Goal: Information Seeking & Learning: Learn about a topic

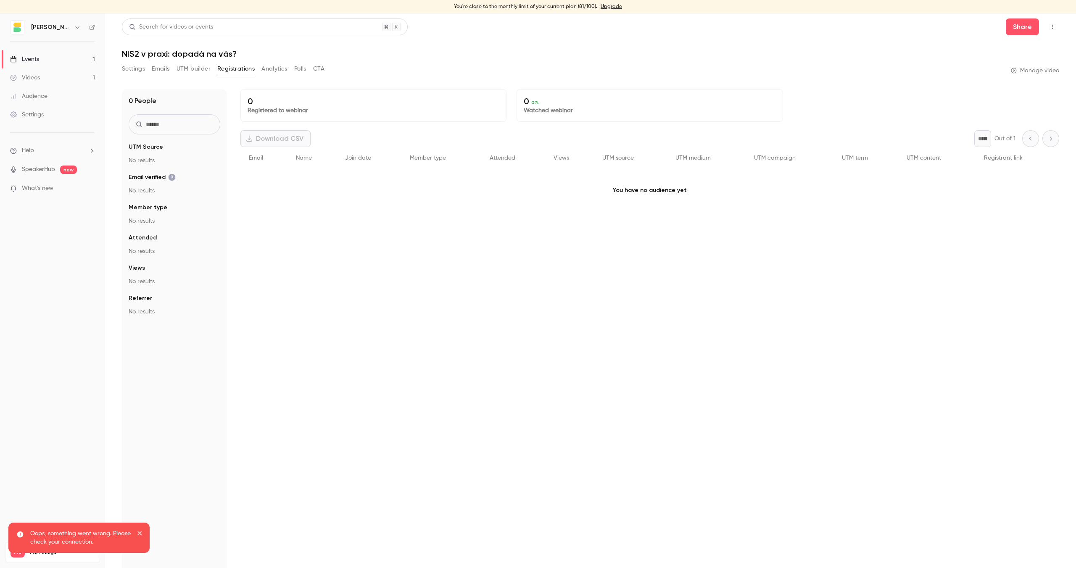
click at [50, 61] on link "Events 1" at bounding box center [52, 59] width 105 height 18
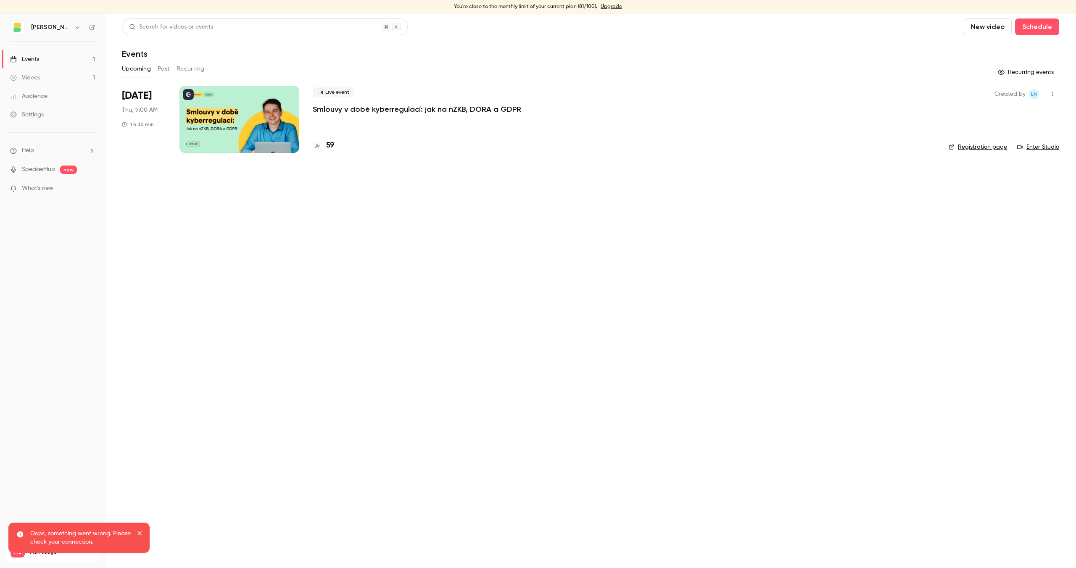
click at [409, 105] on p "Smlouvy v době kyberregulací: jak na nZKB, DORA a GDPR" at bounding box center [417, 109] width 208 height 10
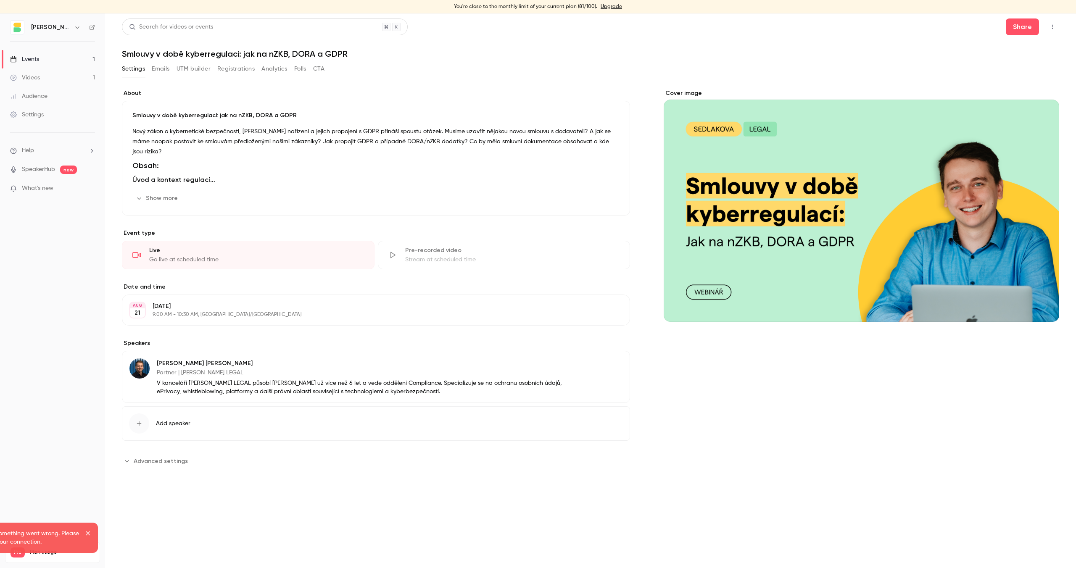
click at [236, 67] on button "Registrations" at bounding box center [235, 68] width 37 height 13
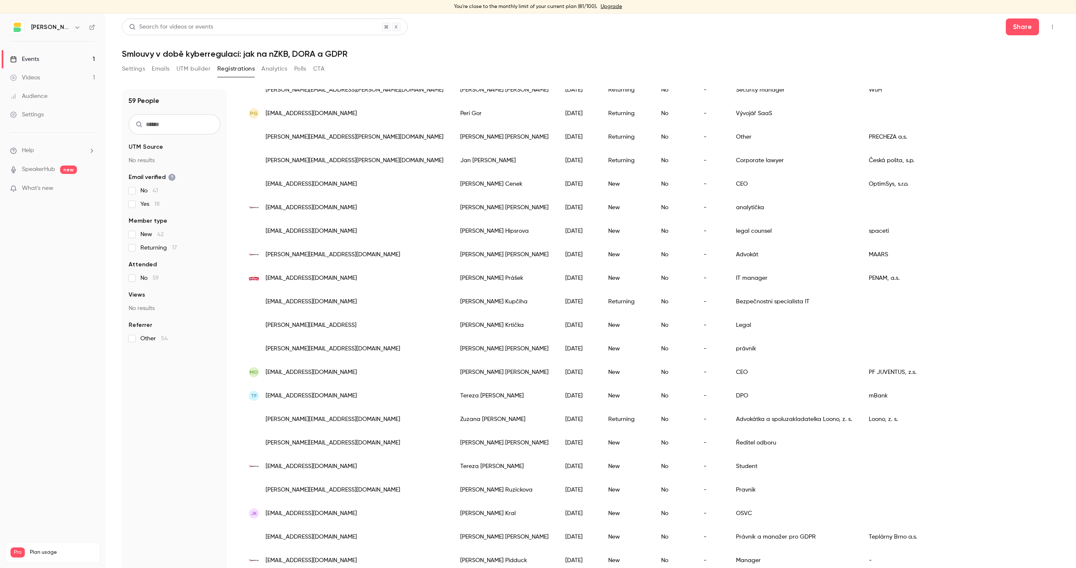
scroll to position [281, 0]
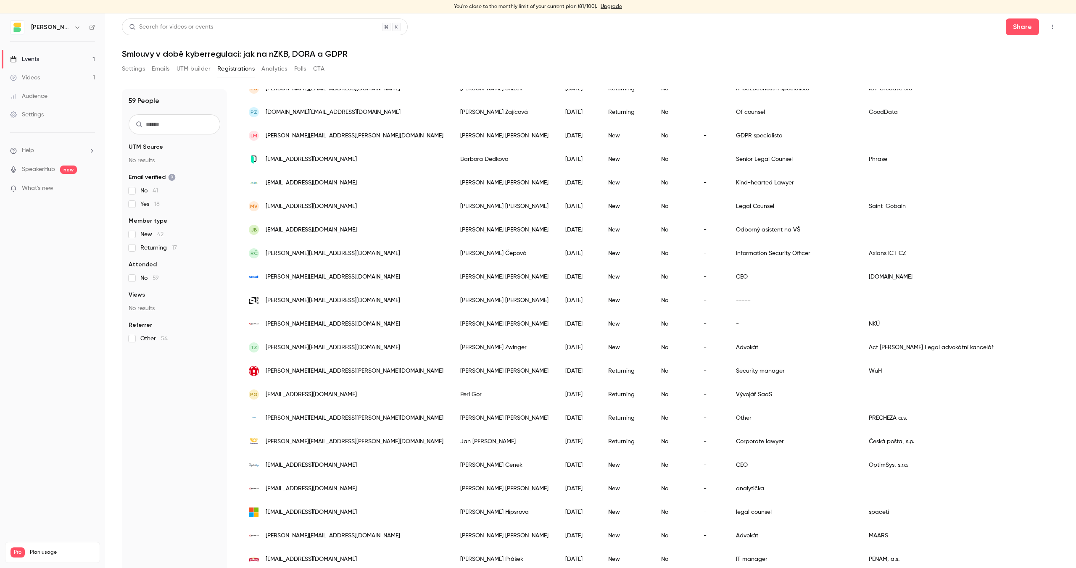
click at [45, 53] on link "Events 1" at bounding box center [52, 59] width 105 height 18
